Goal: Task Accomplishment & Management: Use online tool/utility

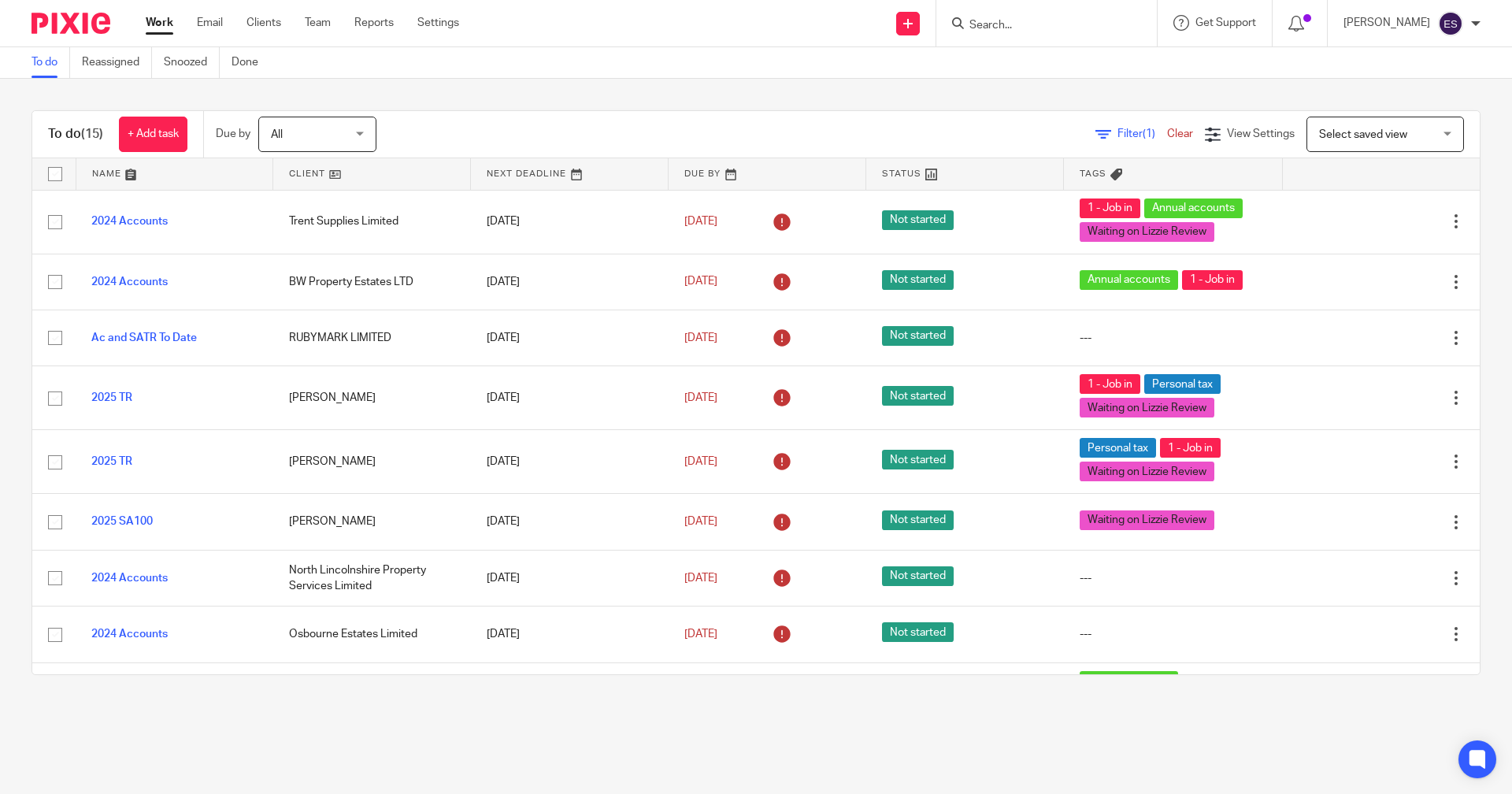
click at [116, 133] on div "+ Add task" at bounding box center [145, 134] width 85 height 36
click at [165, 136] on link "+ Add task" at bounding box center [153, 134] width 69 height 36
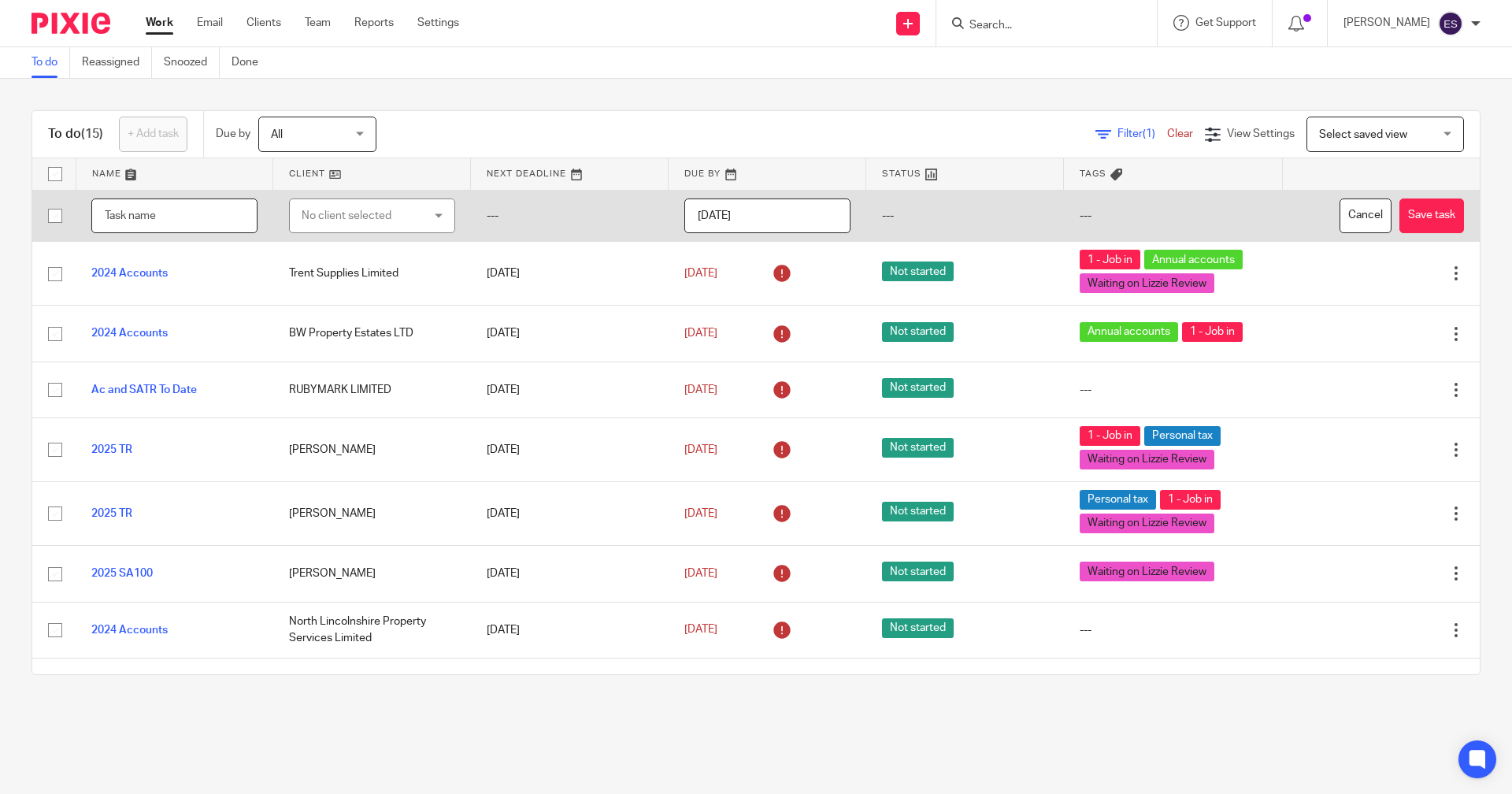
click at [142, 214] on input "text" at bounding box center [174, 216] width 166 height 36
type input "VAT QE [DATE]"
click at [314, 218] on div "No client selected" at bounding box center [363, 216] width 122 height 33
type input "SUMMER"
click at [358, 287] on li "Summerview Buildings Limited" at bounding box center [363, 302] width 159 height 48
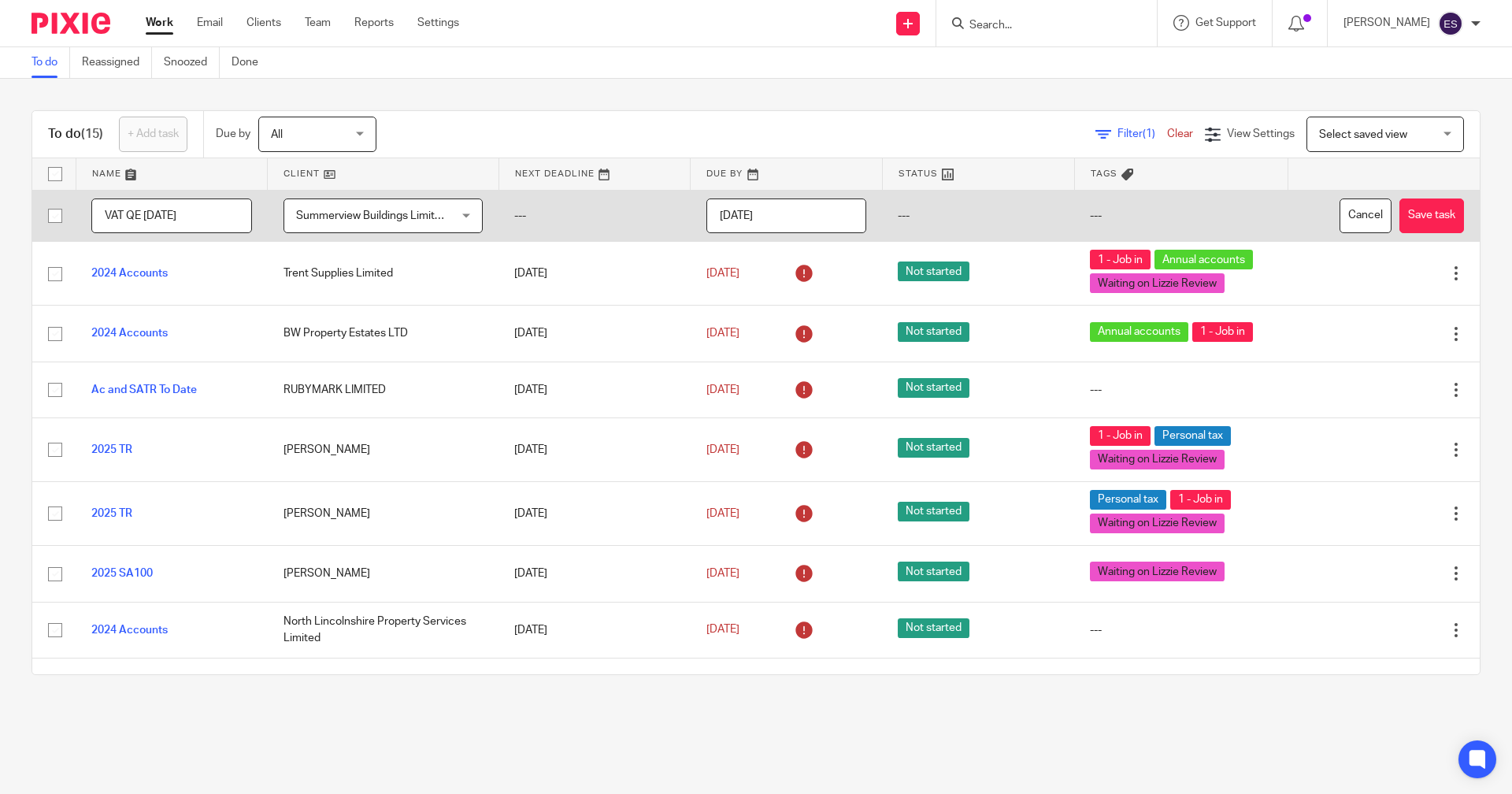
click at [806, 202] on input "[DATE]" at bounding box center [787, 216] width 160 height 36
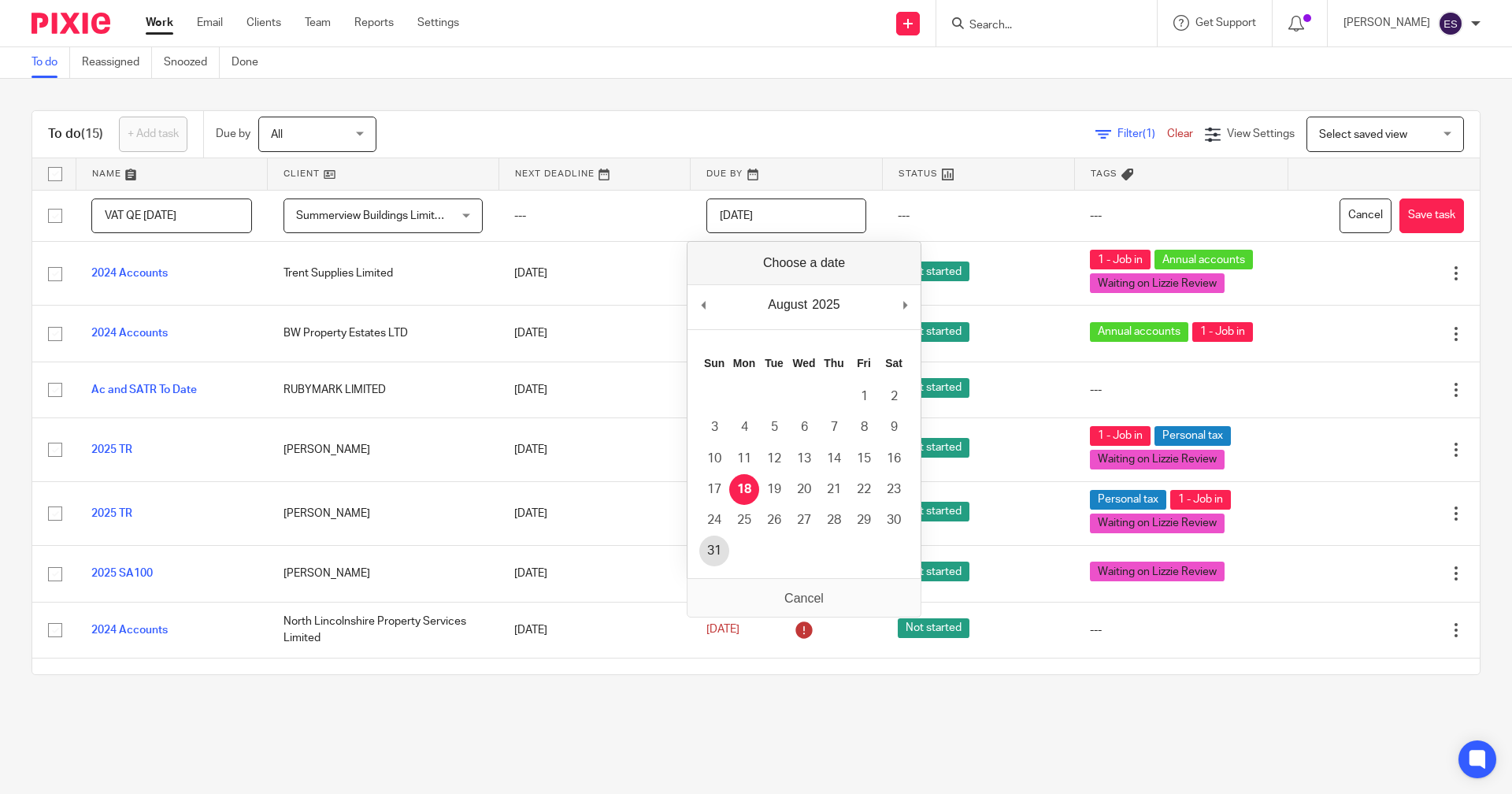
type input "2025-08-31"
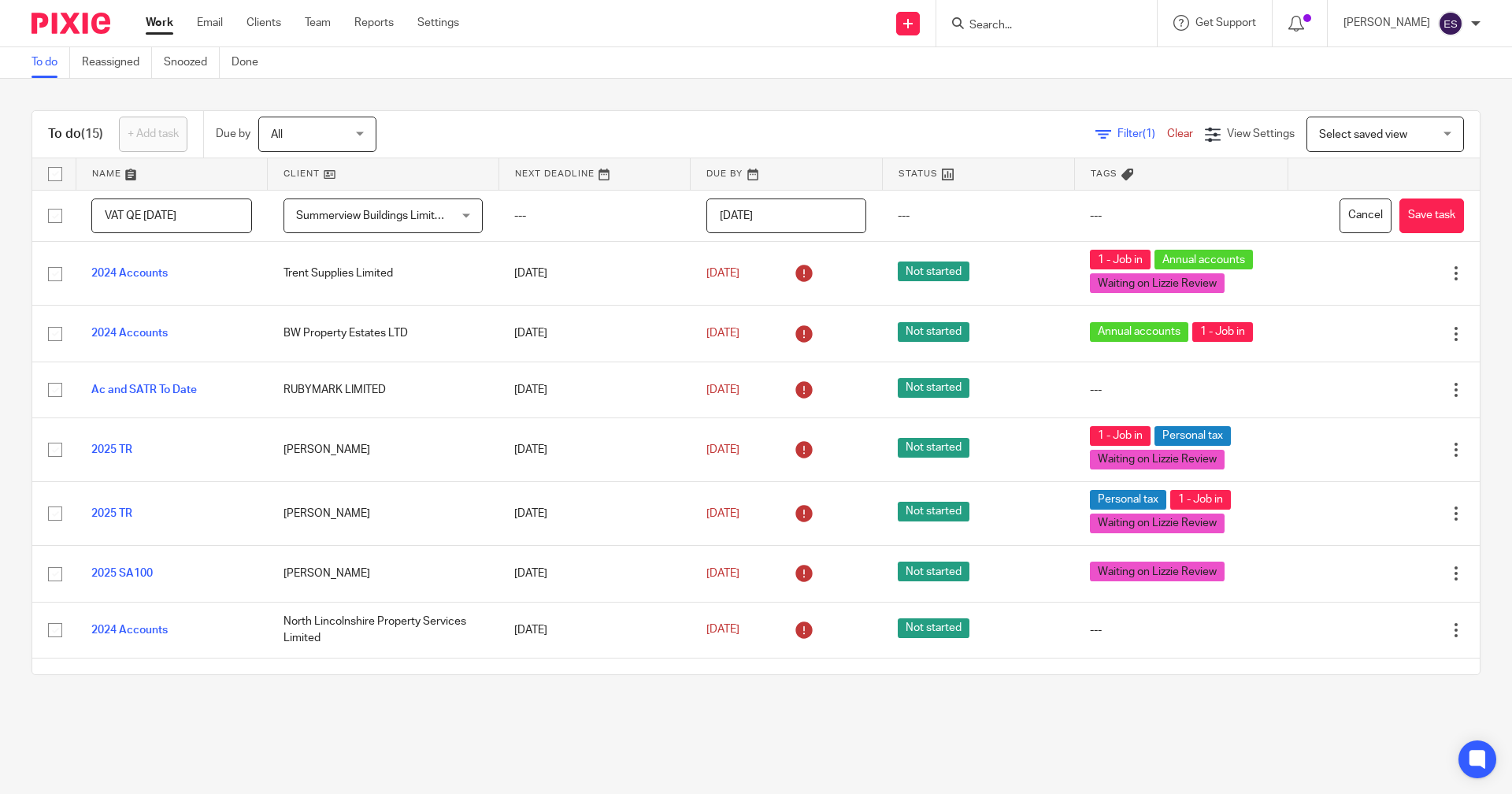
click at [1485, 207] on div "To do (15) + Add task Due by All All Today Tomorrow This week Next week This mo…" at bounding box center [756, 392] width 1512 height 628
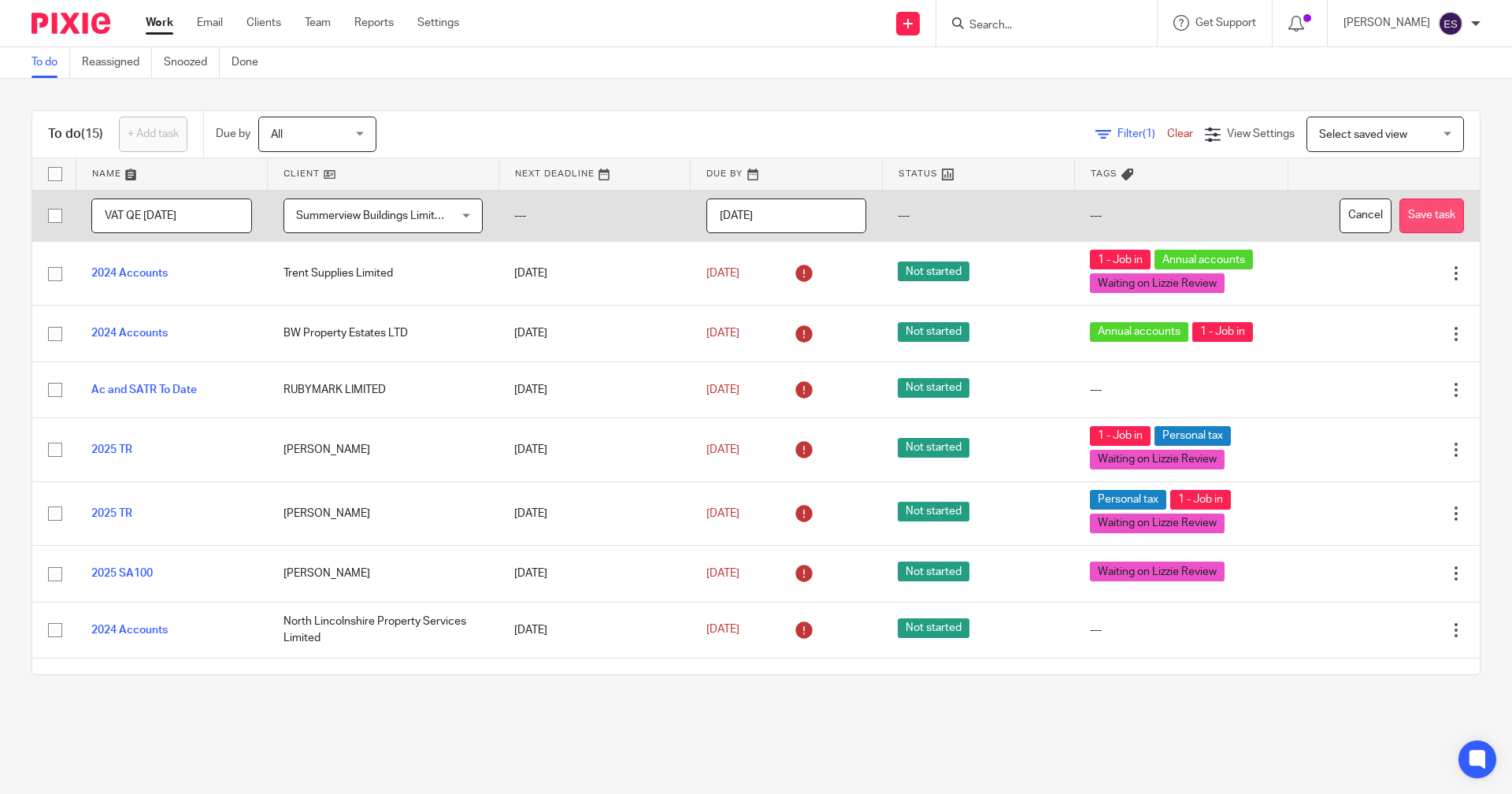
click at [1416, 207] on button "Save task" at bounding box center [1432, 216] width 64 height 36
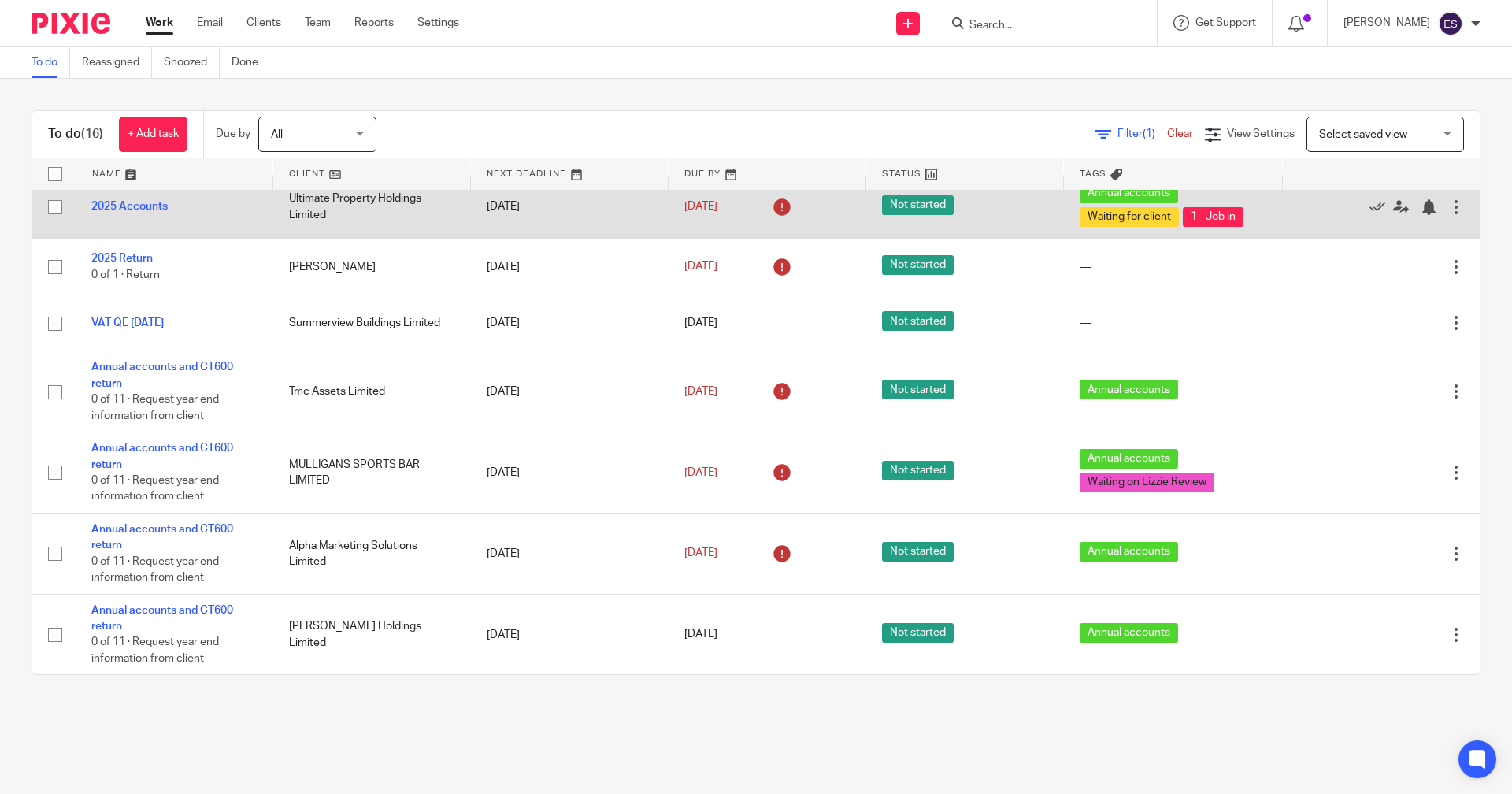
scroll to position [553, 0]
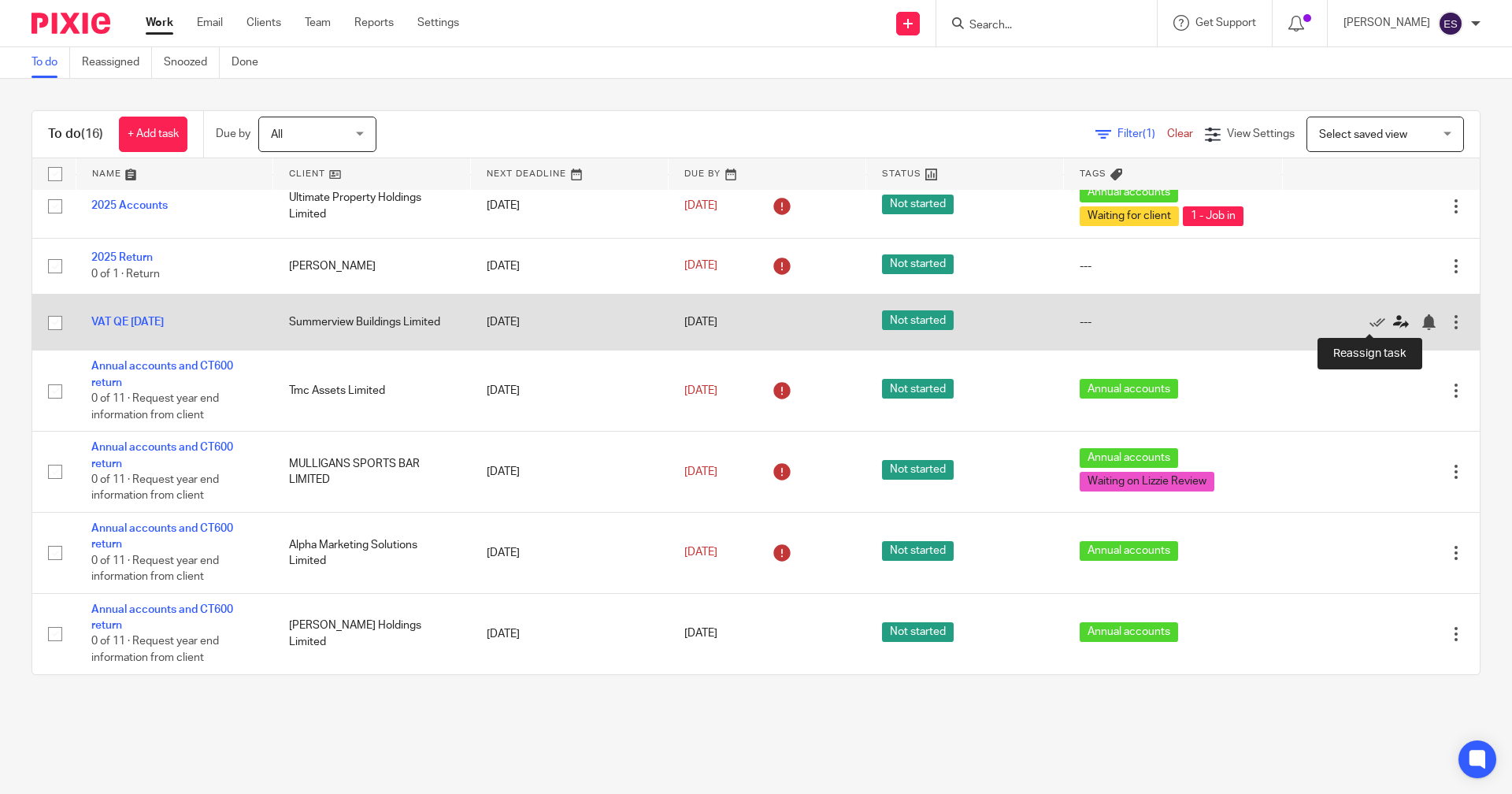
click at [1393, 323] on icon at bounding box center [1401, 322] width 16 height 16
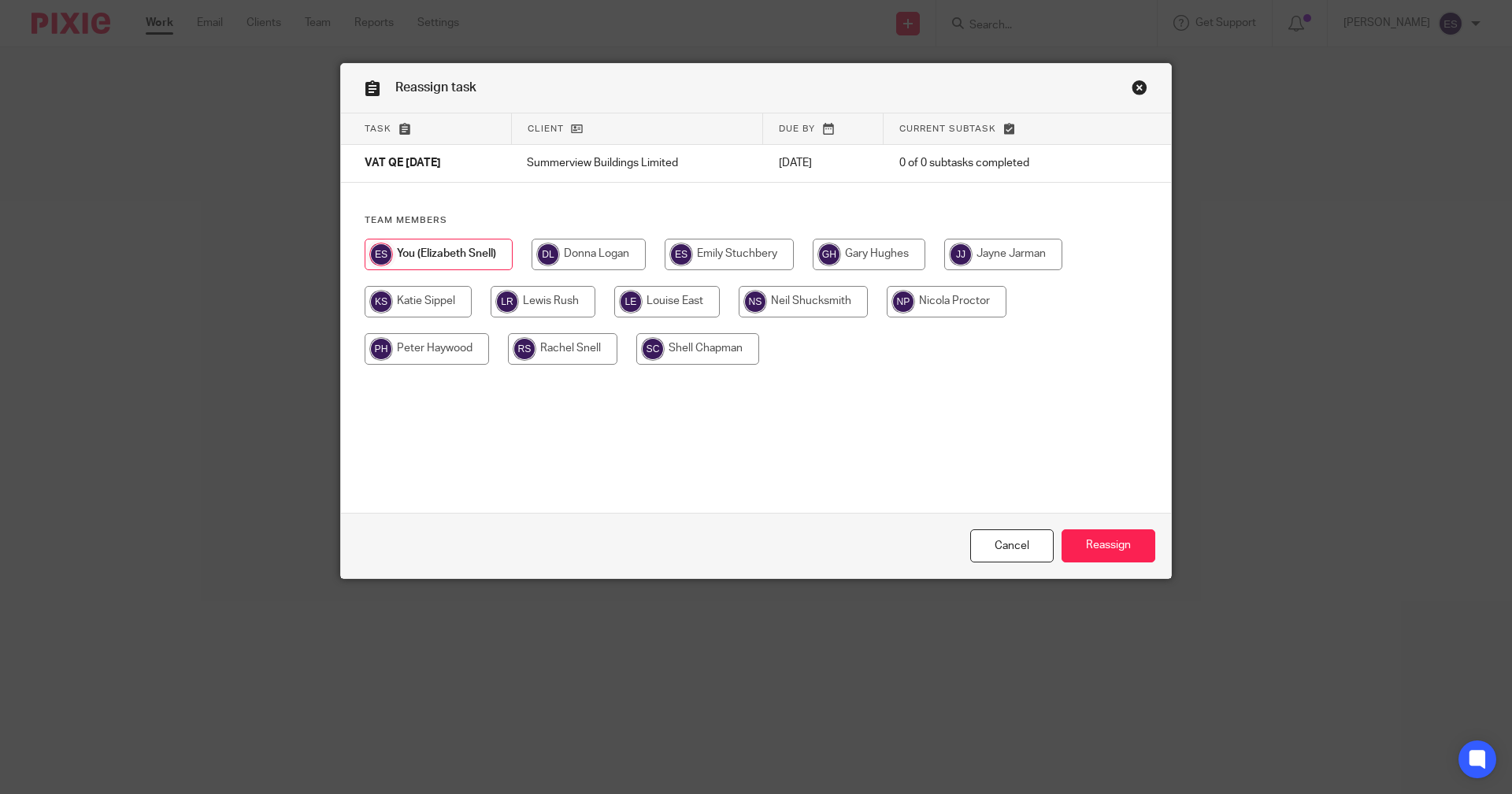
click at [515, 294] on input "radio" at bounding box center [543, 302] width 105 height 31
radio input "true"
click at [1094, 541] on input "Reassign" at bounding box center [1109, 546] width 94 height 34
